Goal: Information Seeking & Learning: Learn about a topic

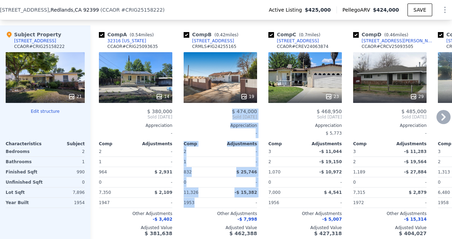
drag, startPoint x: 237, startPoint y: 80, endPoint x: 213, endPoint y: 206, distance: 127.9
click at [213, 206] on div "Comp B ( 0.42 miles) [STREET_ADDRESS] CRMLS # IG24255165 19 $ 474,000 Sold [DAT…" at bounding box center [220, 133] width 79 height 217
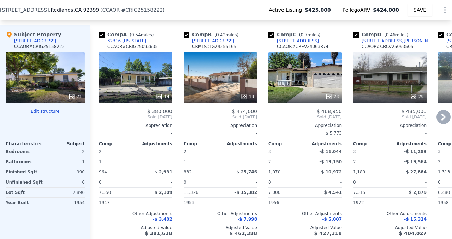
click at [203, 220] on div "-$ 7,998" at bounding box center [220, 220] width 73 height 6
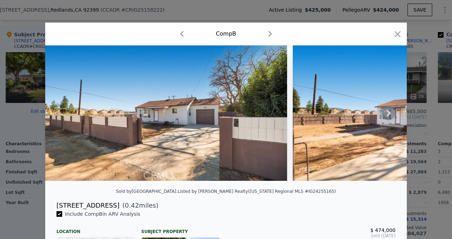
click at [388, 112] on icon at bounding box center [388, 113] width 4 height 7
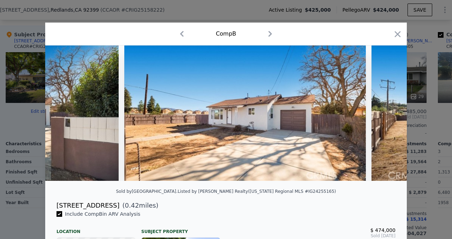
scroll to position [0, 170]
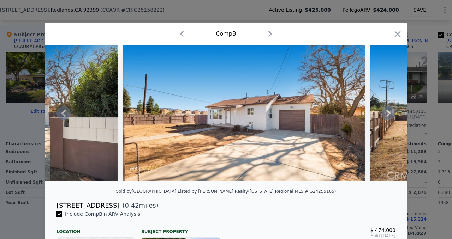
click at [388, 112] on icon at bounding box center [388, 113] width 4 height 7
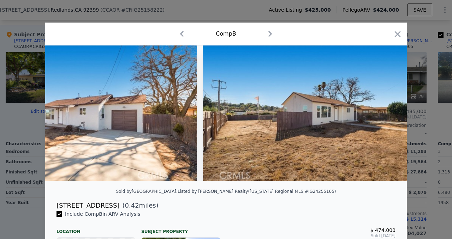
scroll to position [0, 339]
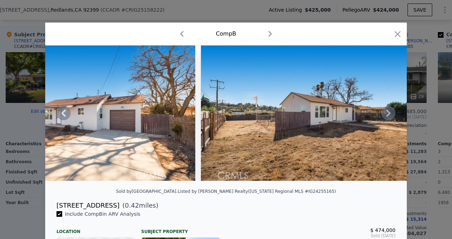
click at [388, 112] on icon at bounding box center [388, 113] width 4 height 7
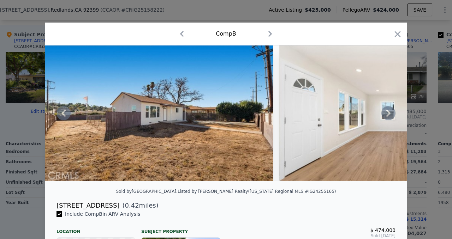
click at [388, 112] on icon at bounding box center [388, 113] width 4 height 7
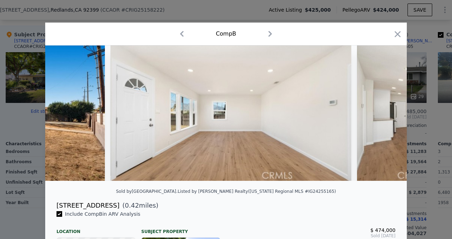
scroll to position [0, 678]
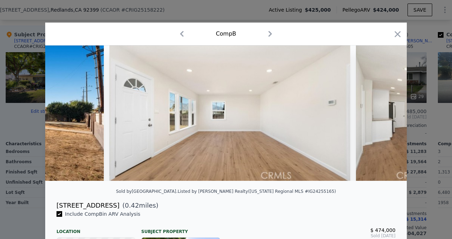
click at [388, 112] on icon at bounding box center [388, 113] width 4 height 7
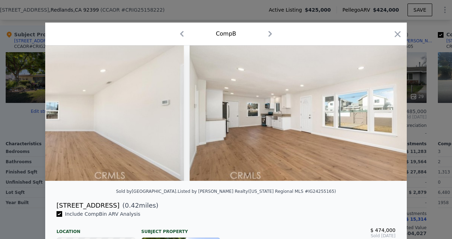
click at [388, 112] on img at bounding box center [311, 114] width 242 height 136
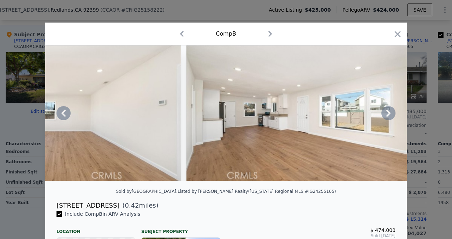
click at [388, 112] on icon at bounding box center [388, 113] width 4 height 7
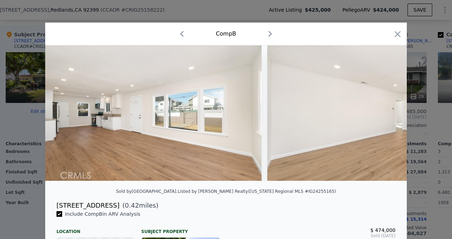
click at [388, 112] on img at bounding box center [388, 114] width 242 height 136
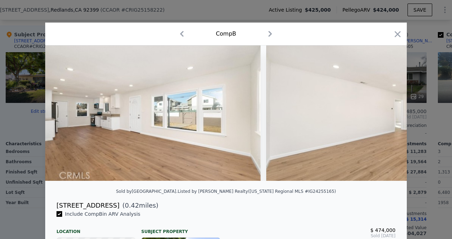
scroll to position [0, 1017]
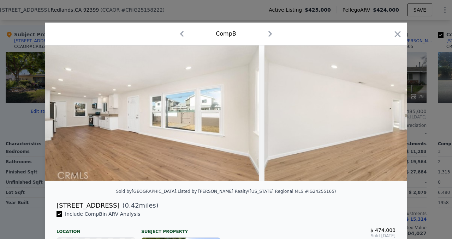
click at [388, 112] on div at bounding box center [226, 114] width 362 height 136
click at [398, 35] on icon "button" at bounding box center [398, 34] width 6 height 6
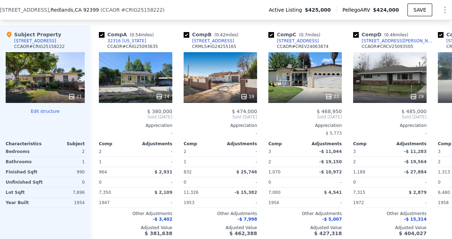
click at [59, 74] on div "21" at bounding box center [45, 77] width 79 height 51
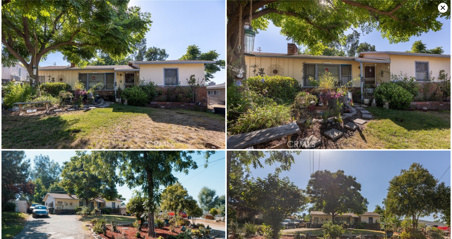
click at [442, 8] on icon at bounding box center [443, 8] width 4 height 4
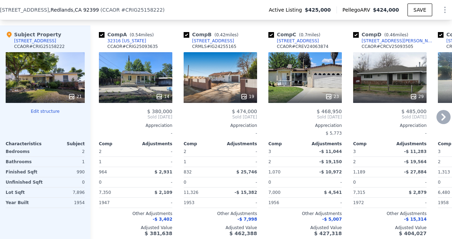
click at [141, 87] on div "14" at bounding box center [135, 77] width 73 height 51
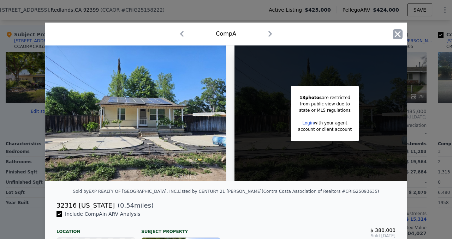
click at [395, 35] on icon "button" at bounding box center [398, 34] width 10 height 10
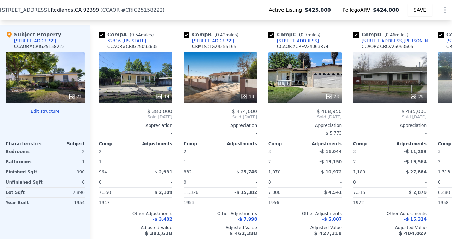
click at [55, 76] on div "21" at bounding box center [45, 77] width 79 height 51
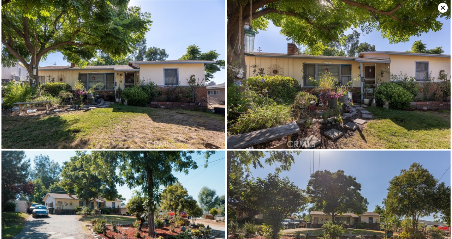
click at [443, 10] on icon at bounding box center [443, 8] width 10 height 10
